Goal: Connect with others: Connect with others

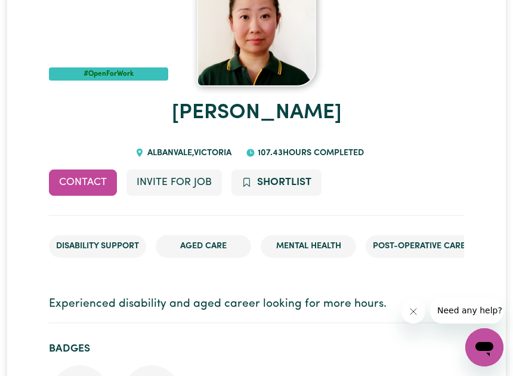
scroll to position [177, 0]
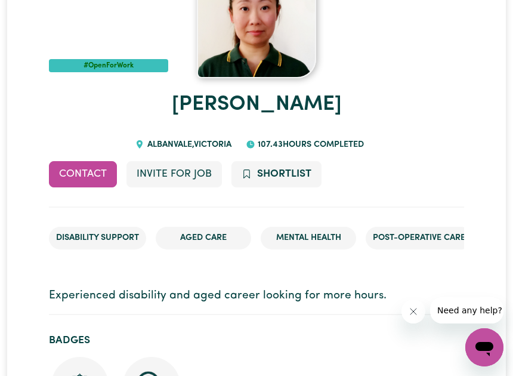
click at [483, 341] on icon "Open messaging window" at bounding box center [484, 347] width 21 height 21
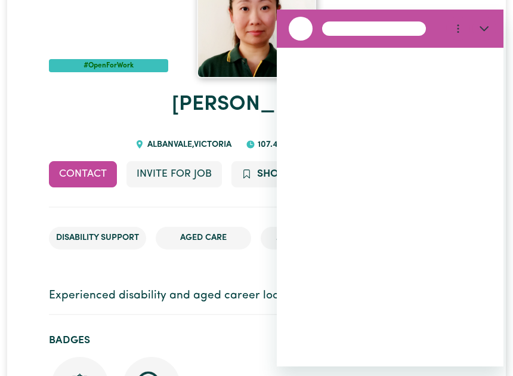
scroll to position [0, 0]
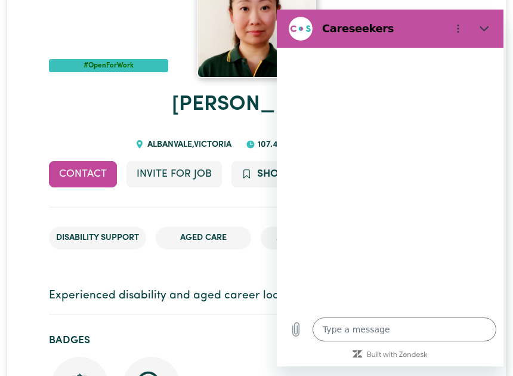
type textarea "x"
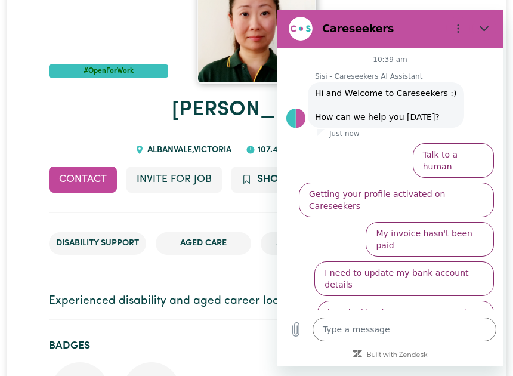
scroll to position [172, 0]
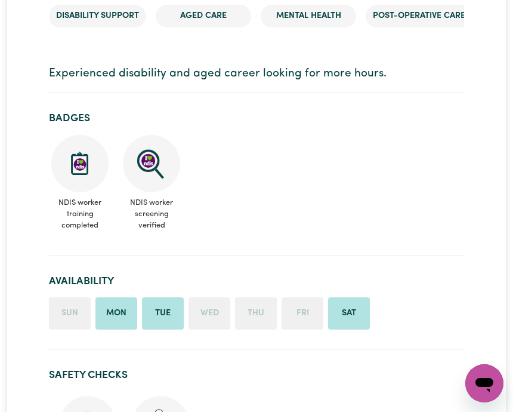
scroll to position [400, 0]
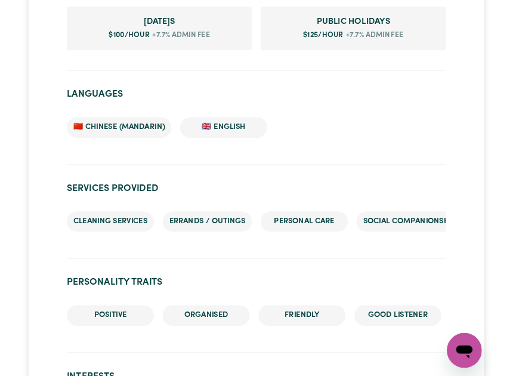
scroll to position [1029, 0]
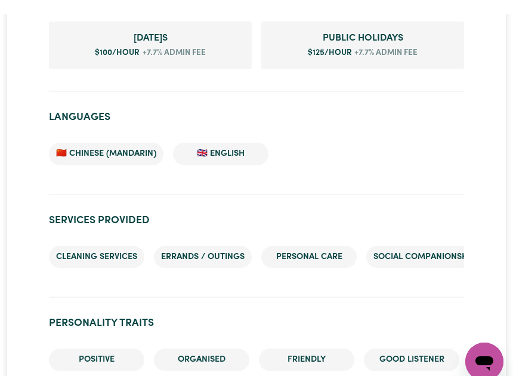
click at [498, 356] on div "#OpenForWork [PERSON_NAME] , [PERSON_NAME] 107.43 hours completed Contact Invit…" at bounding box center [256, 102] width 499 height 2067
